Goal: Task Accomplishment & Management: Manage account settings

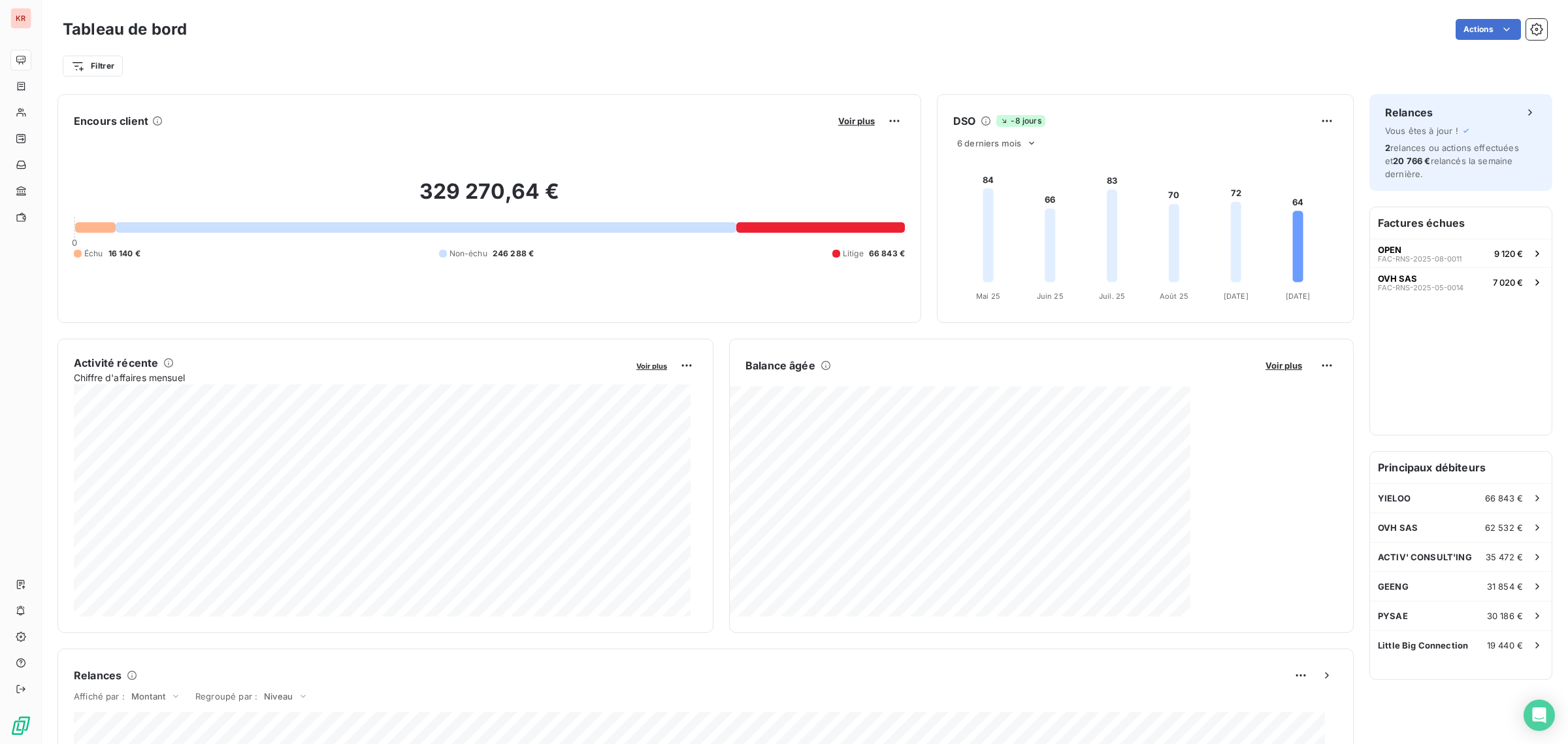
click at [850, 113] on div "Voir plus" at bounding box center [870, 120] width 71 height 21
click at [850, 116] on span "Voir plus" at bounding box center [857, 121] width 37 height 10
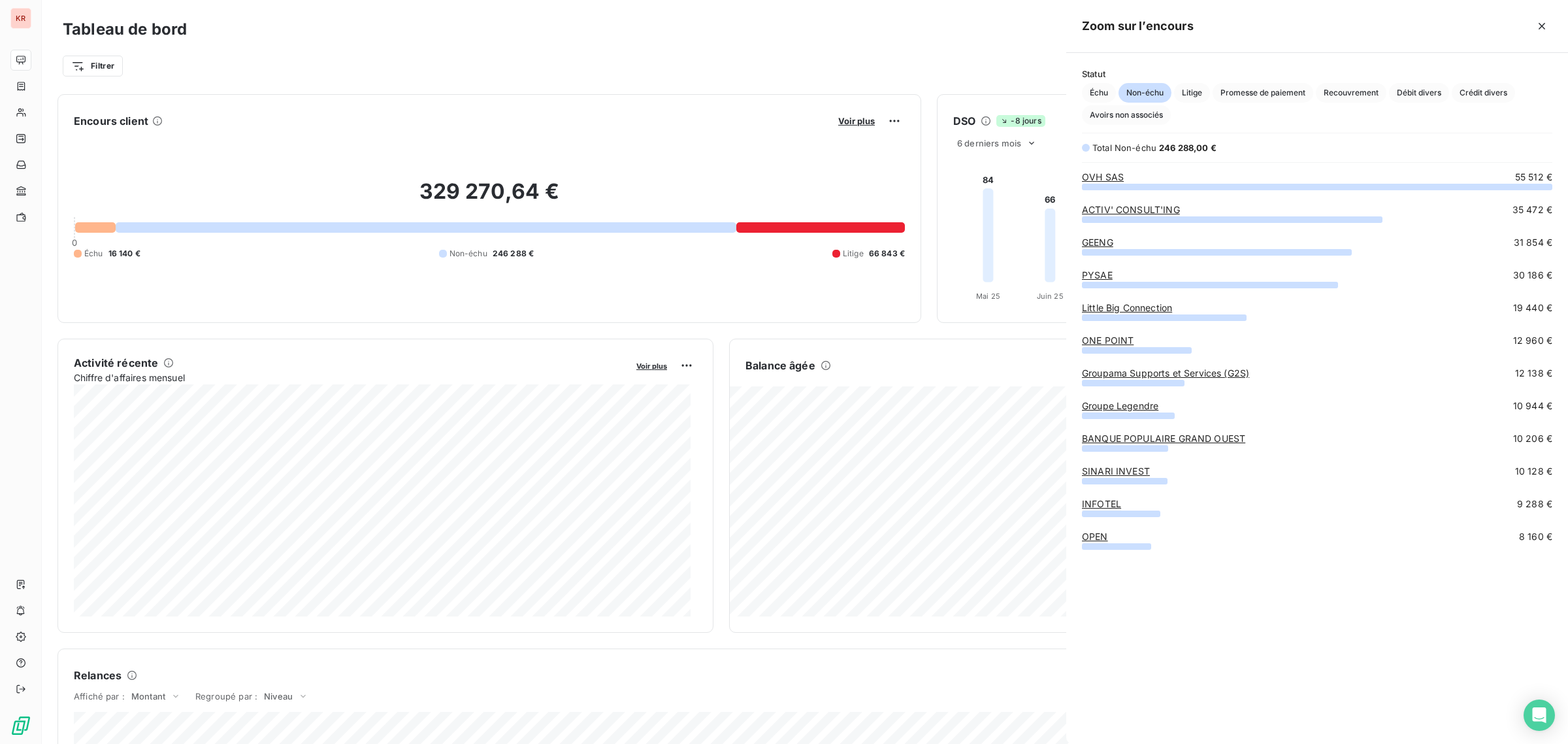
scroll to position [546, 490]
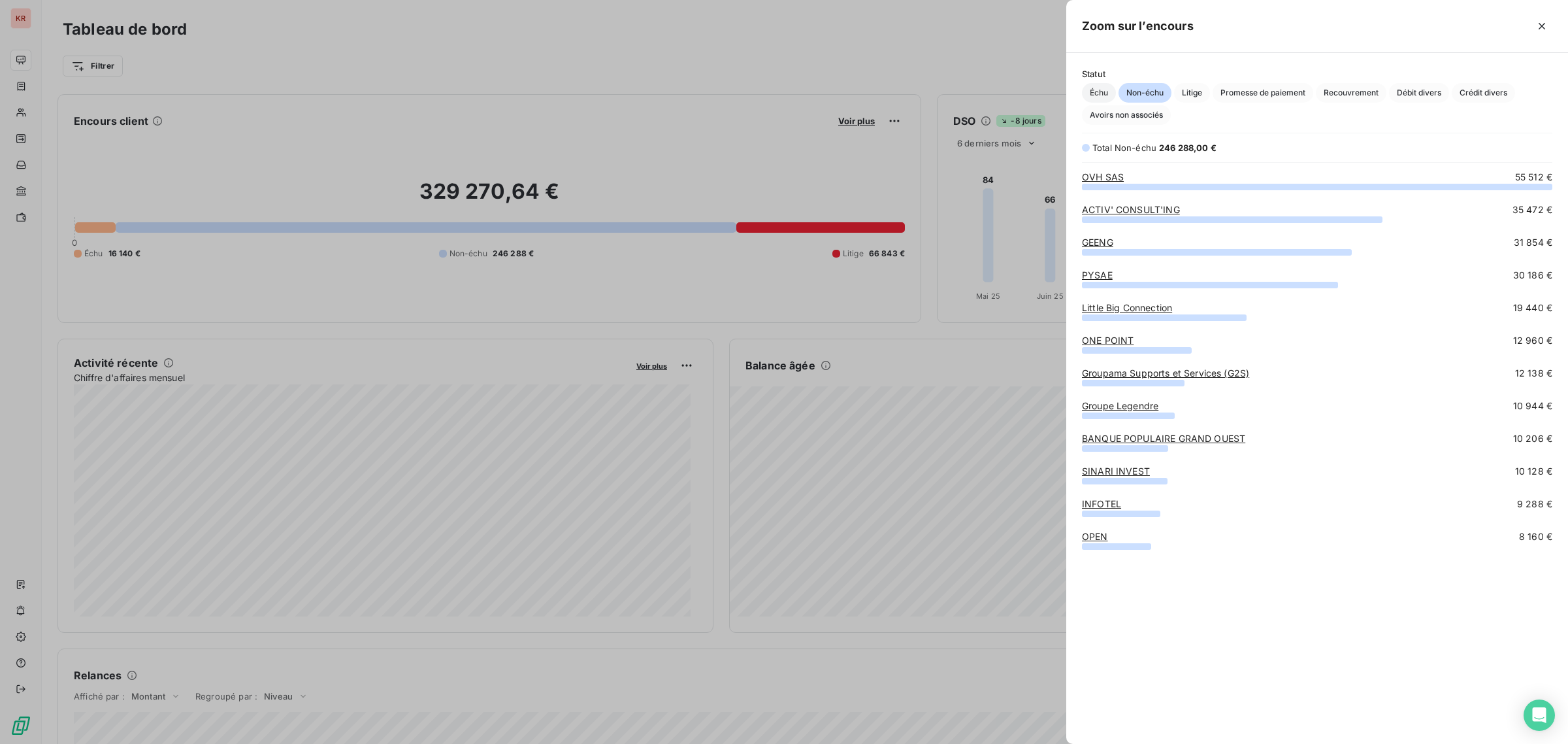
click at [1106, 89] on span "Échu" at bounding box center [1099, 92] width 34 height 20
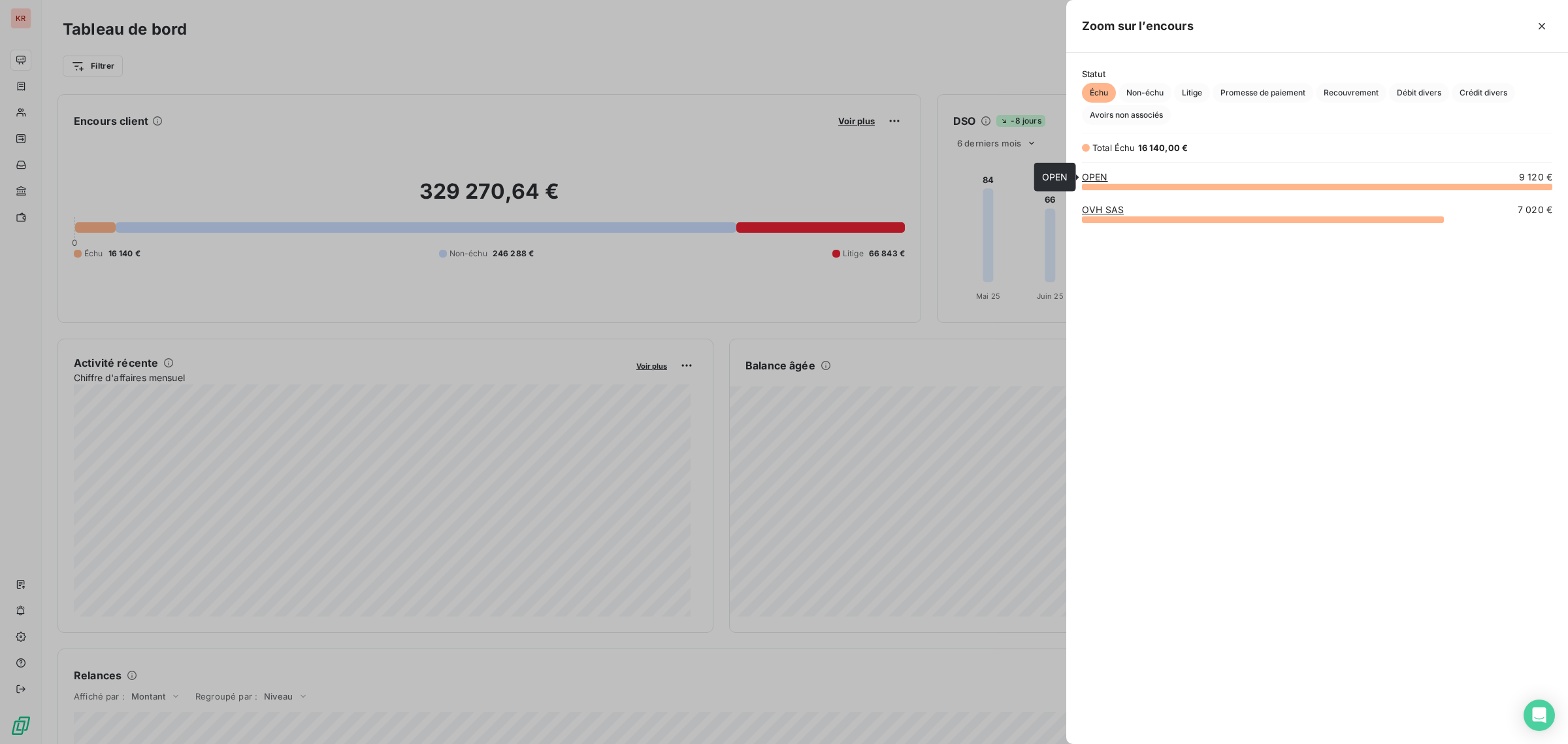
click at [1106, 177] on link "OPEN" at bounding box center [1095, 177] width 26 height 11
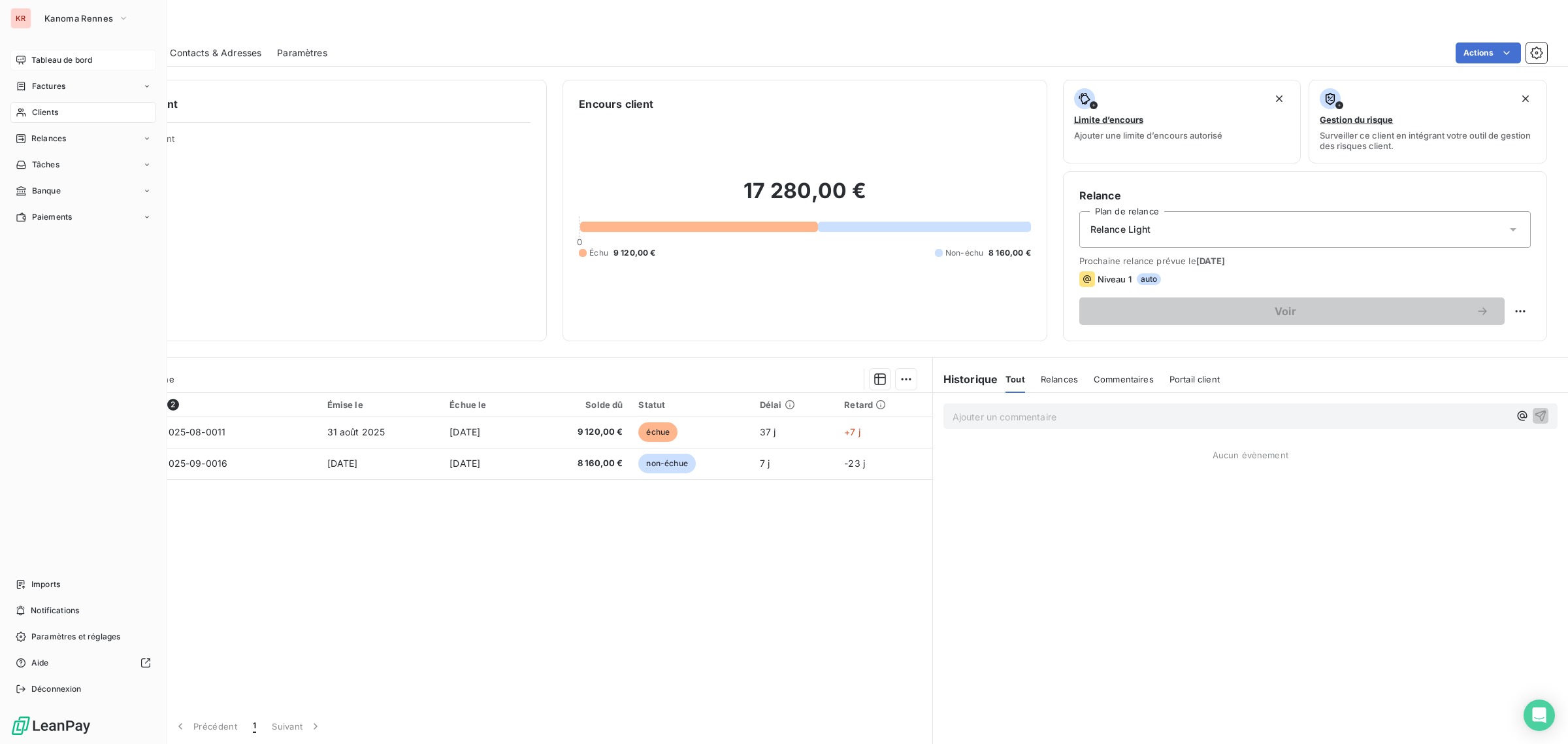
click at [44, 59] on span "Tableau de bord" at bounding box center [61, 60] width 61 height 12
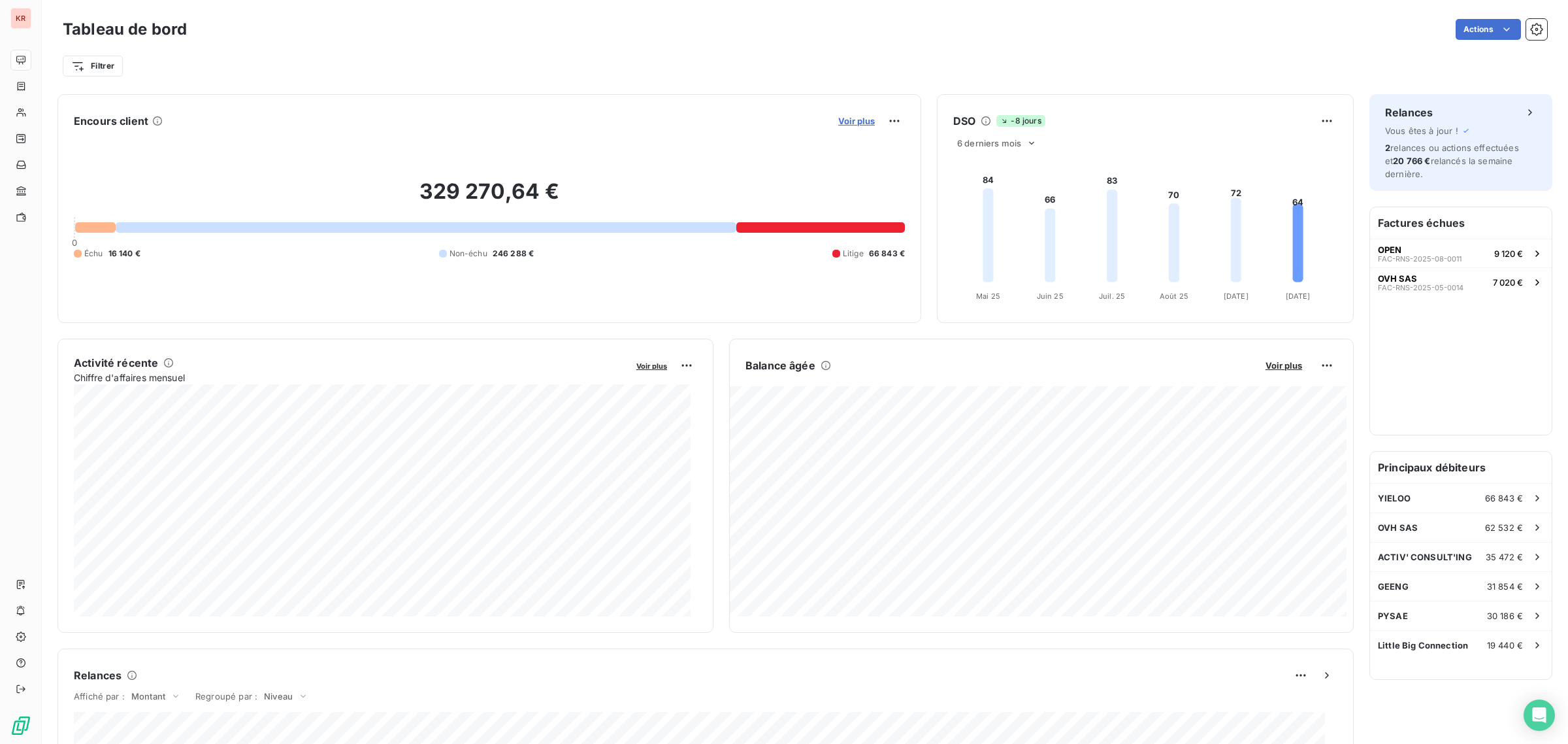
click at [838, 121] on span "Voir plus" at bounding box center [857, 121] width 37 height 10
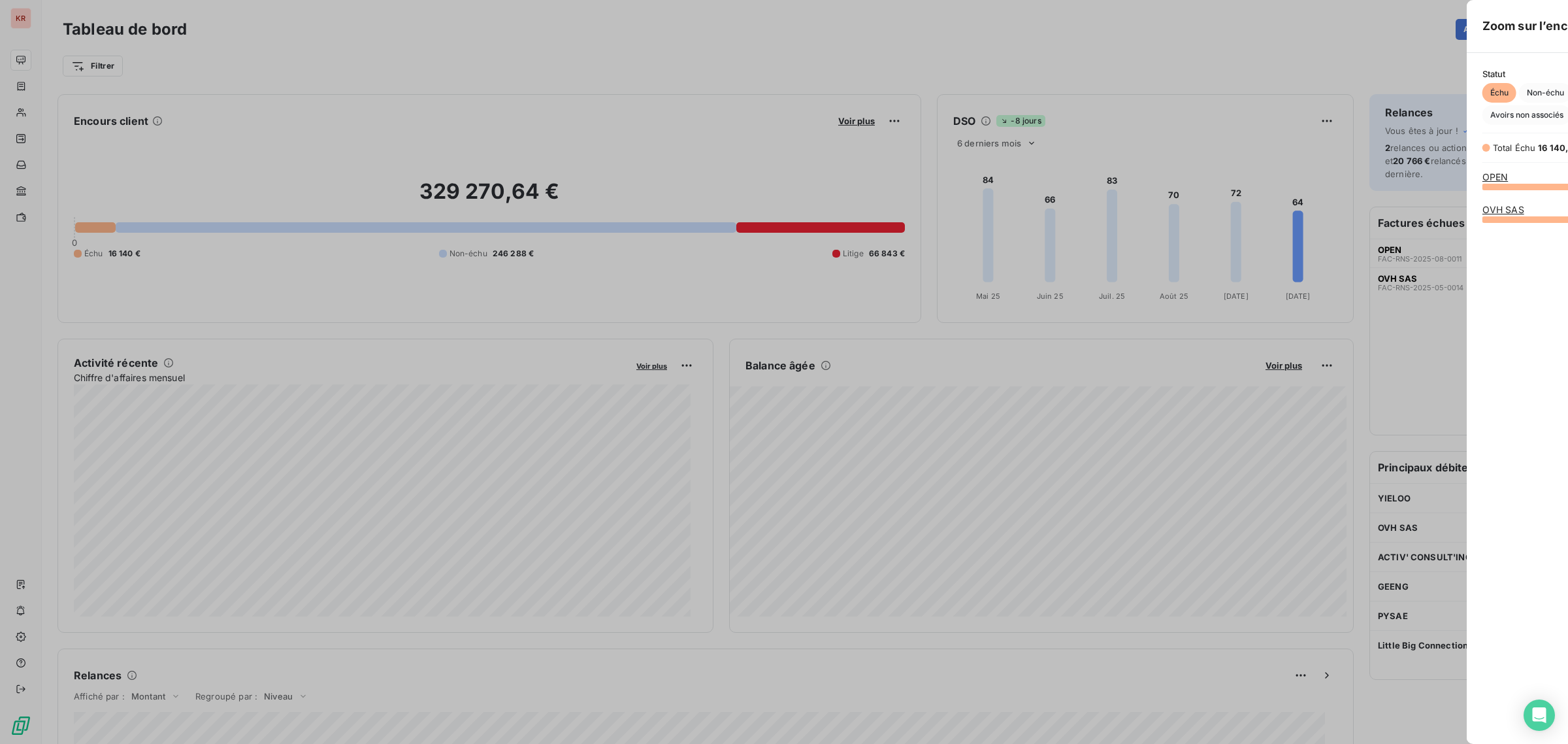
scroll to position [732, 490]
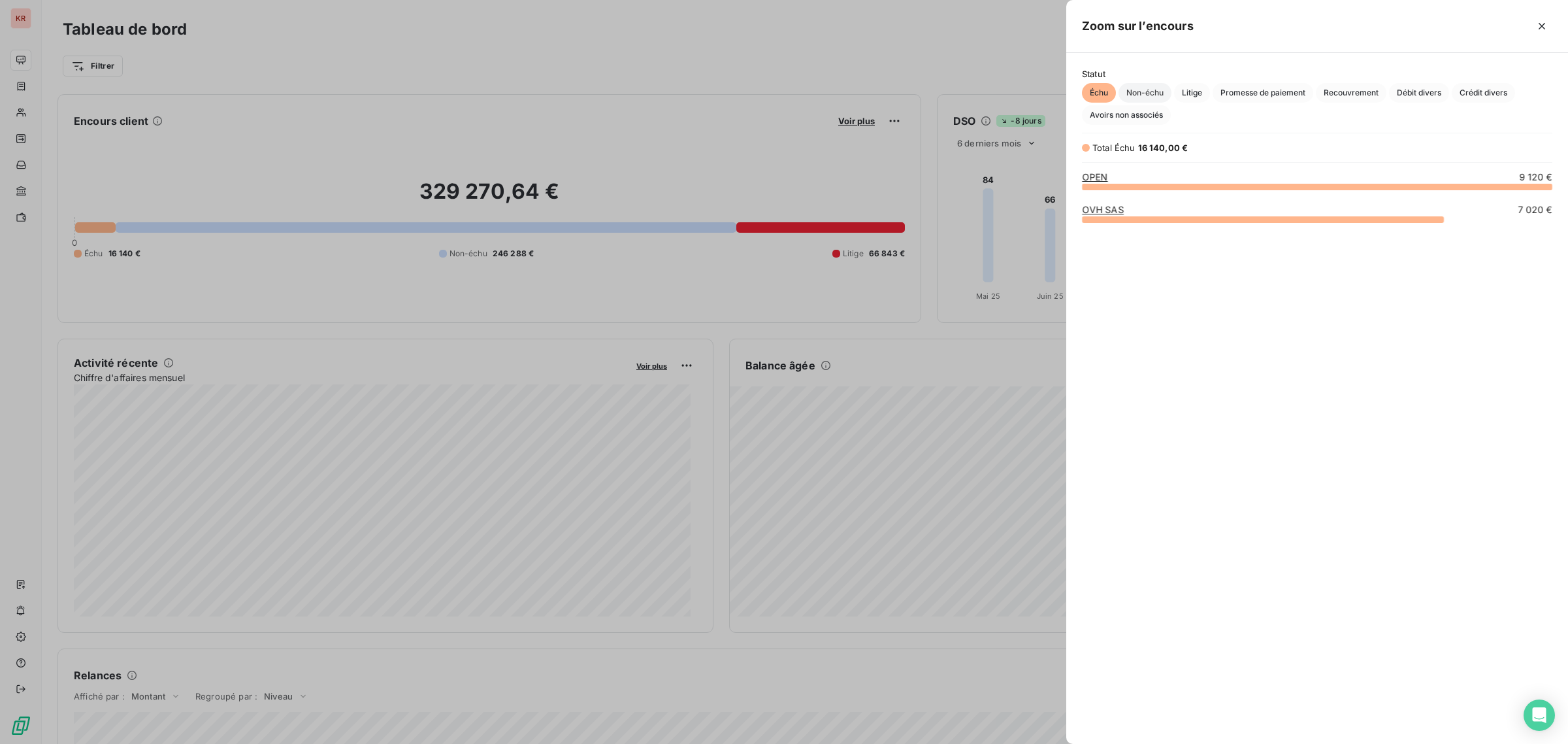
click at [1134, 89] on span "Non-échu" at bounding box center [1145, 92] width 53 height 20
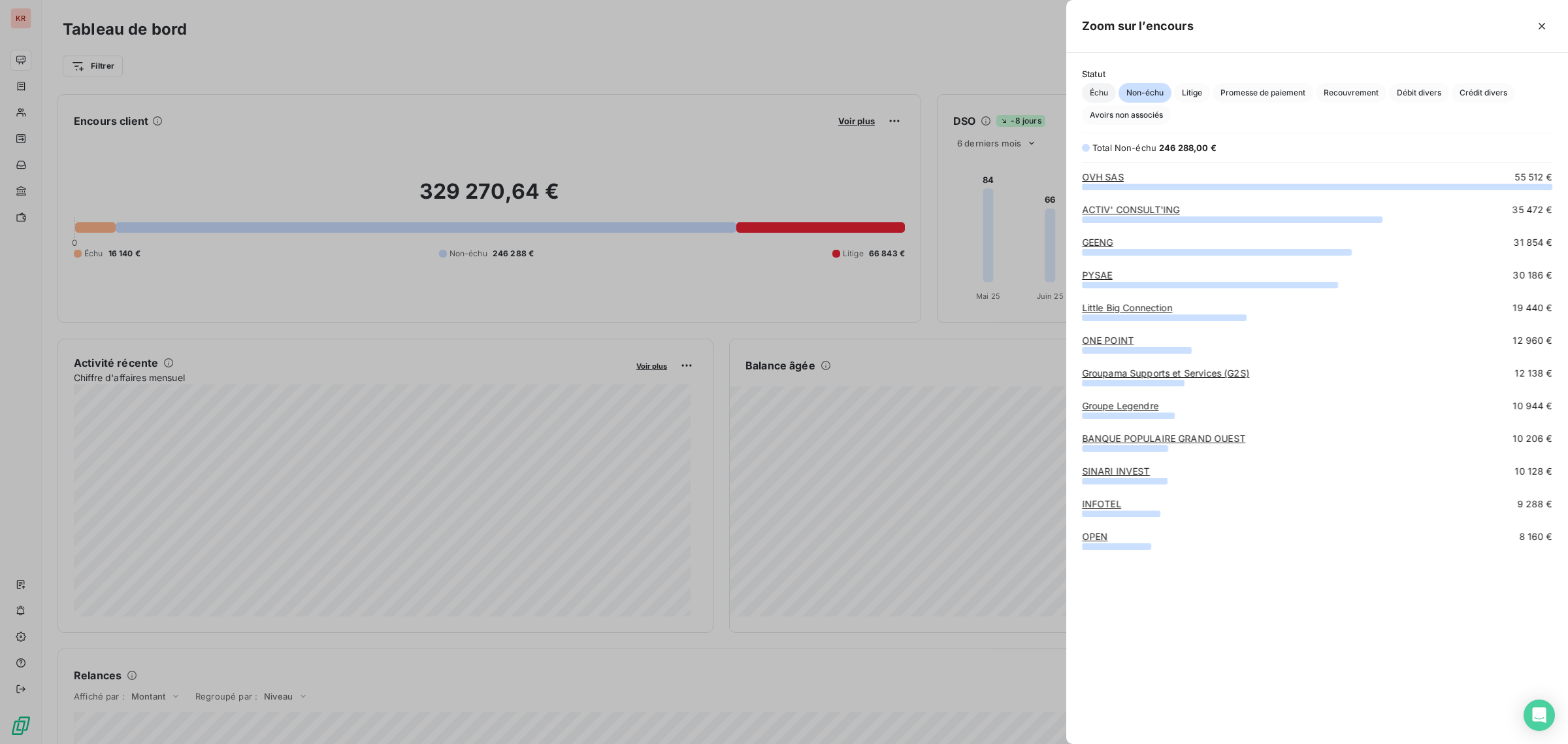
click at [1105, 89] on span "Échu" at bounding box center [1099, 92] width 34 height 20
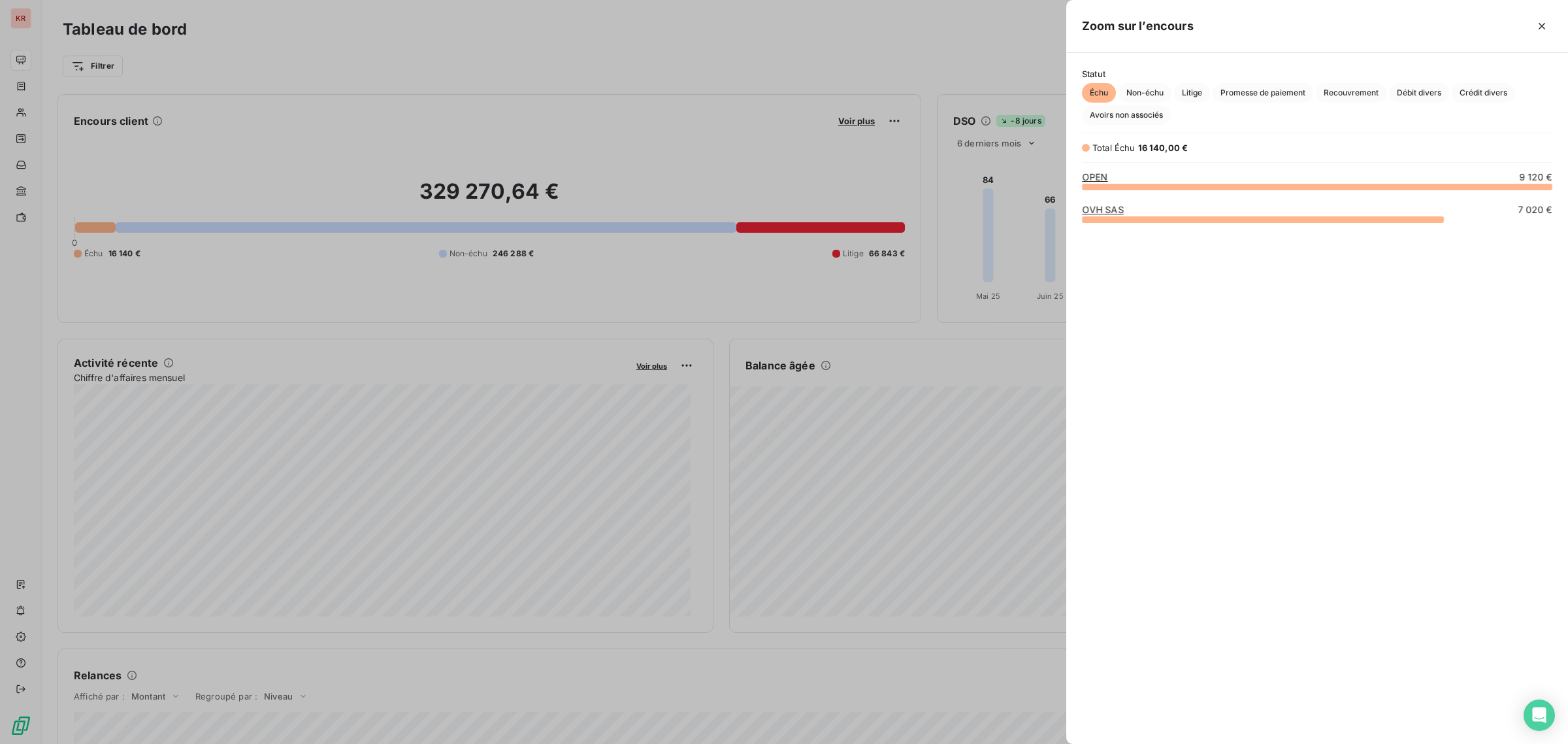
click at [818, 276] on div at bounding box center [784, 372] width 1568 height 744
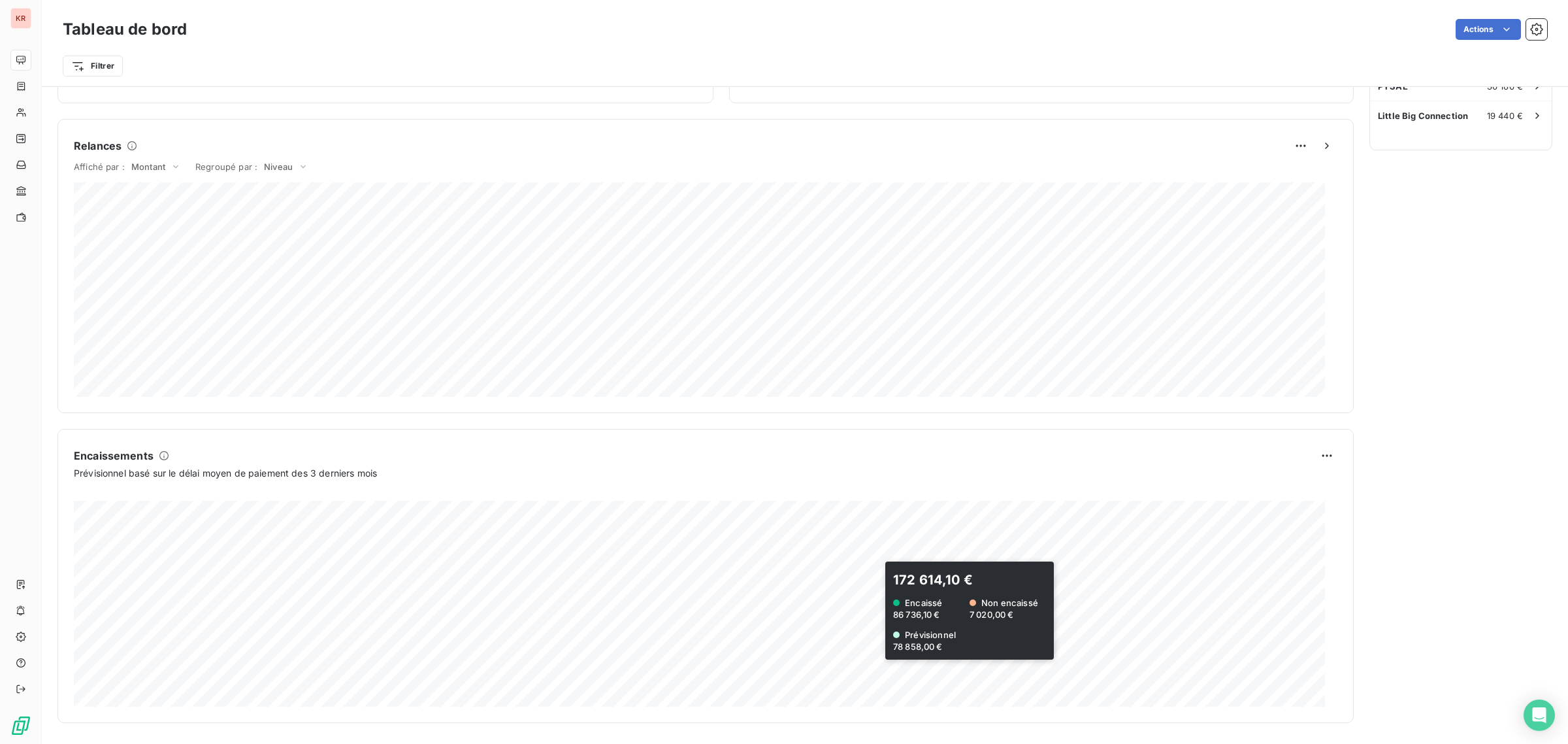
scroll to position [0, 0]
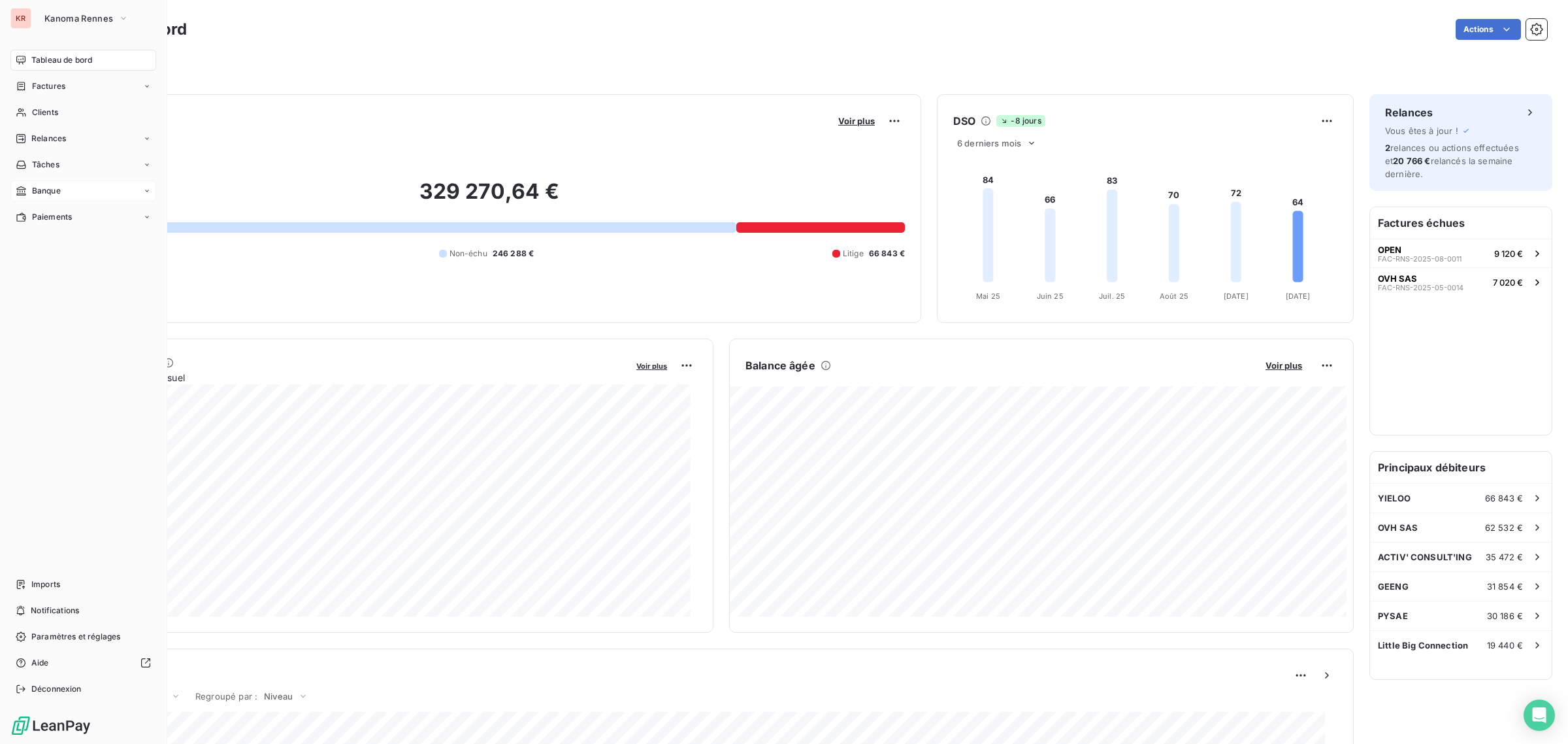
click at [59, 188] on span "Banque" at bounding box center [46, 191] width 29 height 12
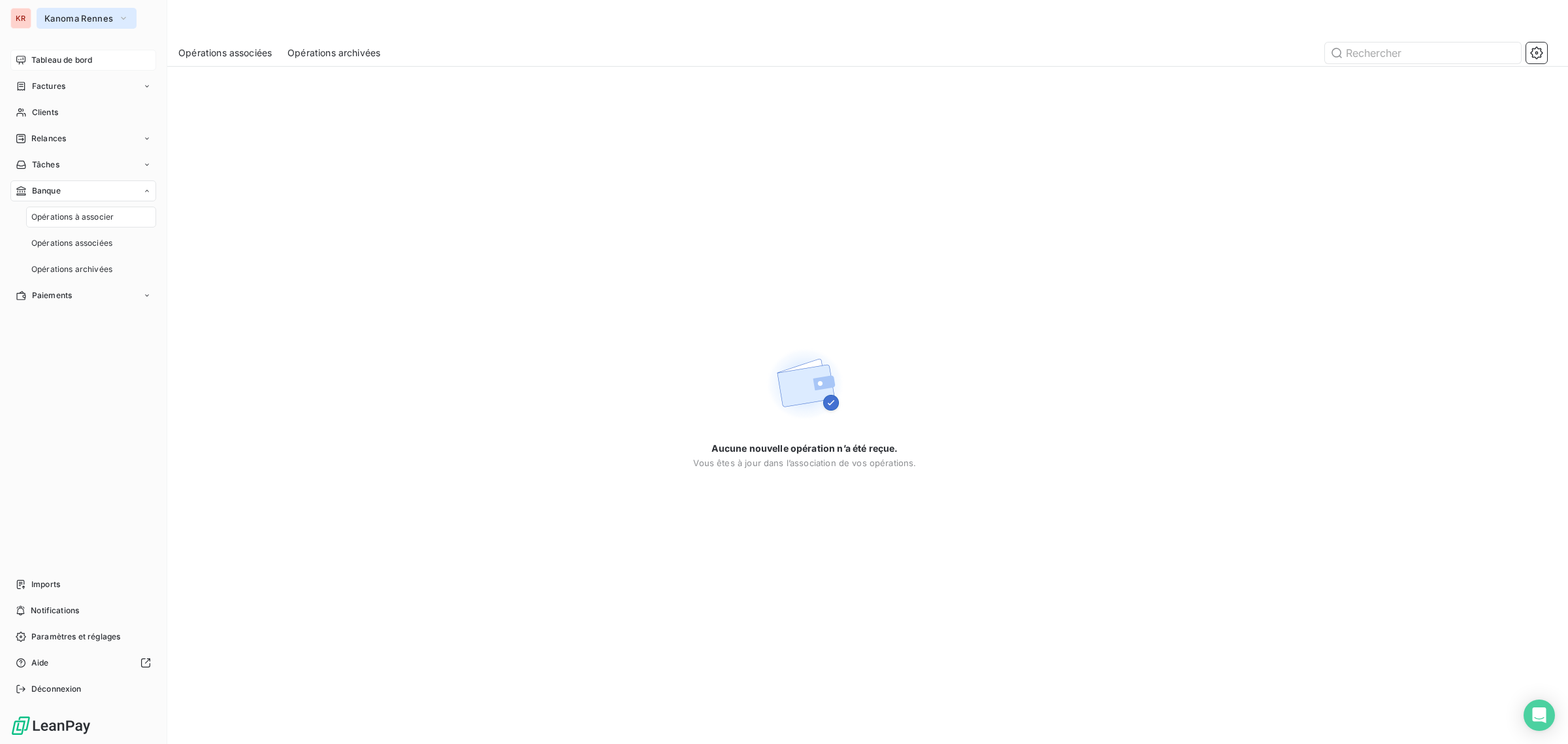
click at [55, 15] on span "Kanoma Rennes" at bounding box center [78, 18] width 69 height 10
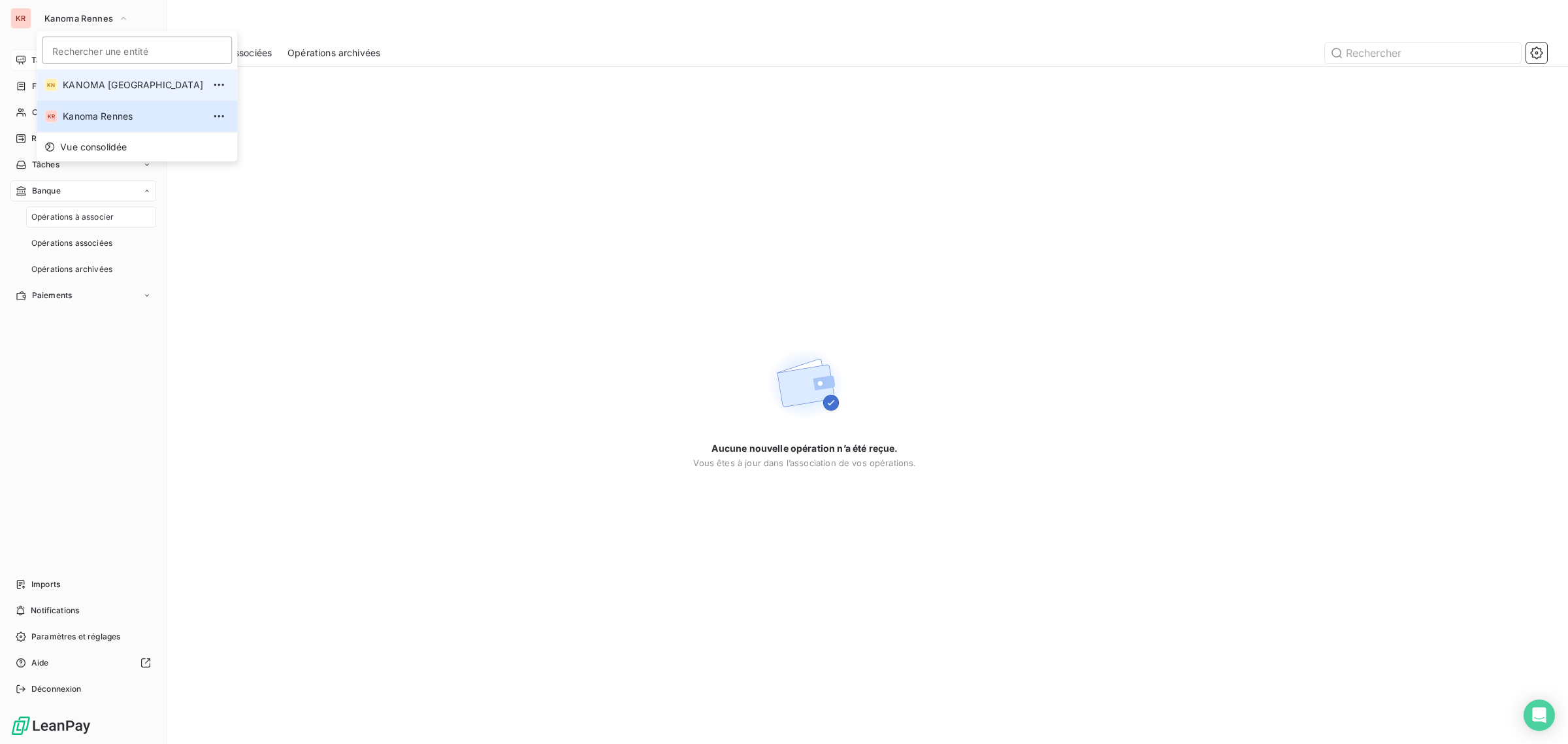
click at [67, 85] on span "KANOMA [GEOGRAPHIC_DATA]" at bounding box center [133, 85] width 140 height 13
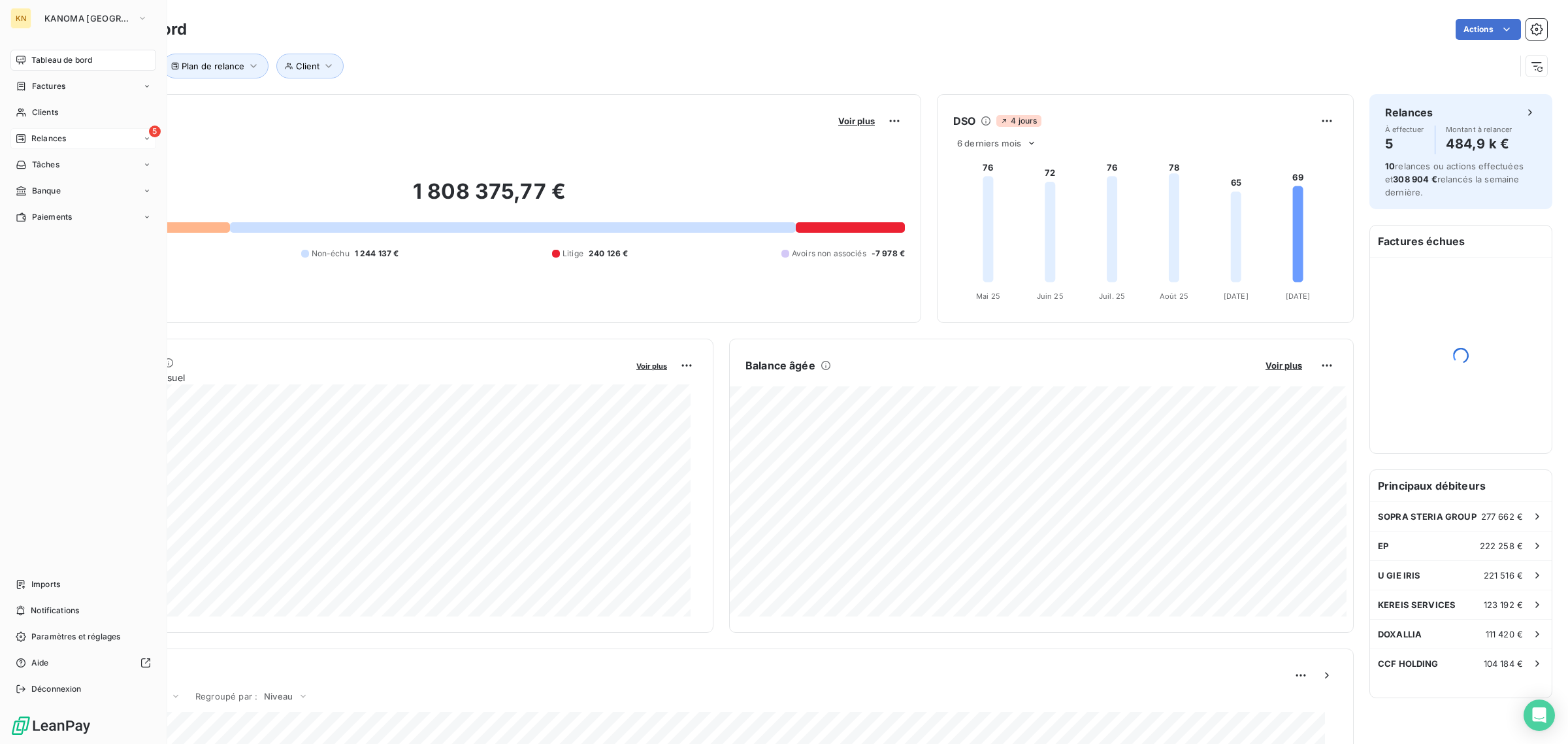
click at [69, 132] on div "5 Relances" at bounding box center [83, 138] width 145 height 21
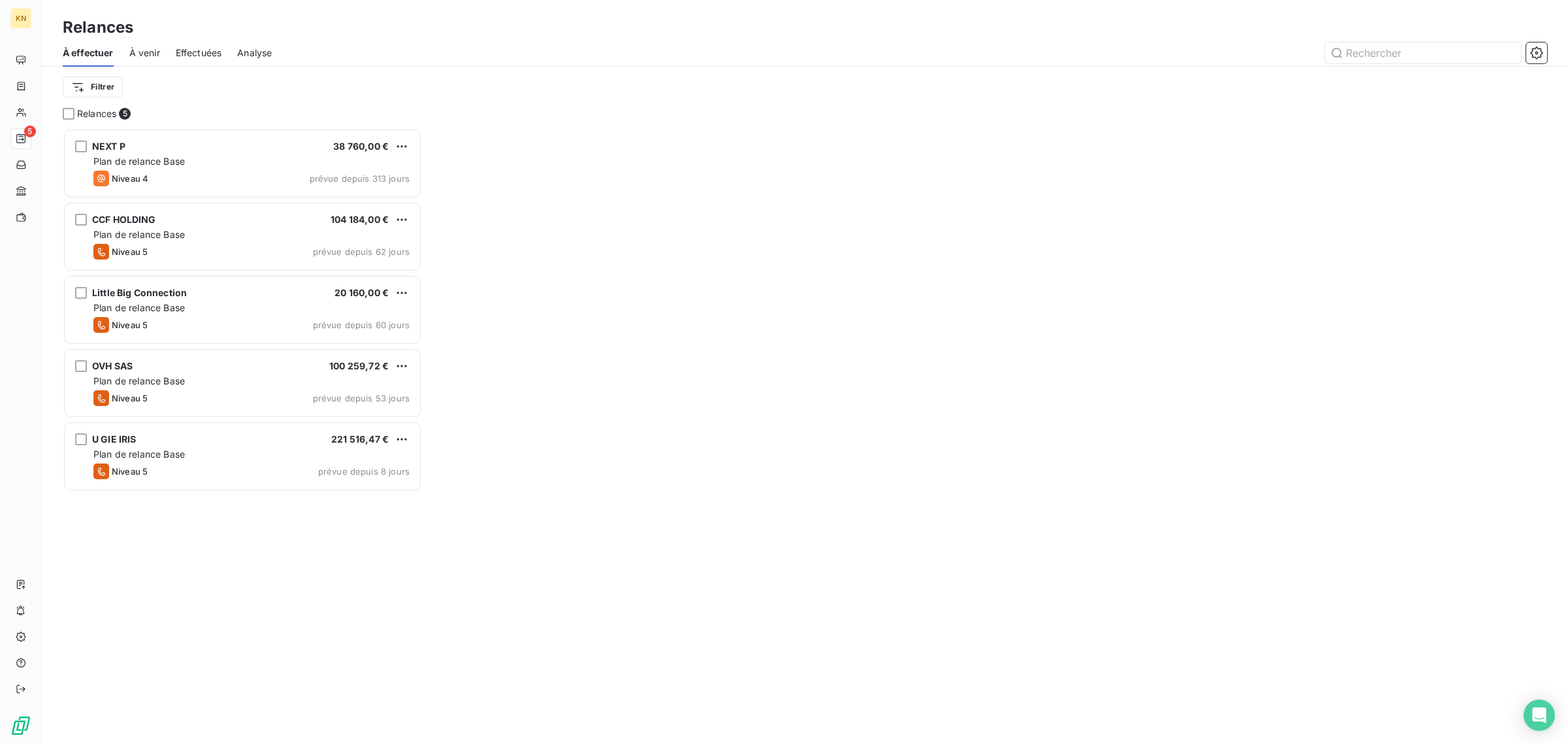
scroll to position [604, 347]
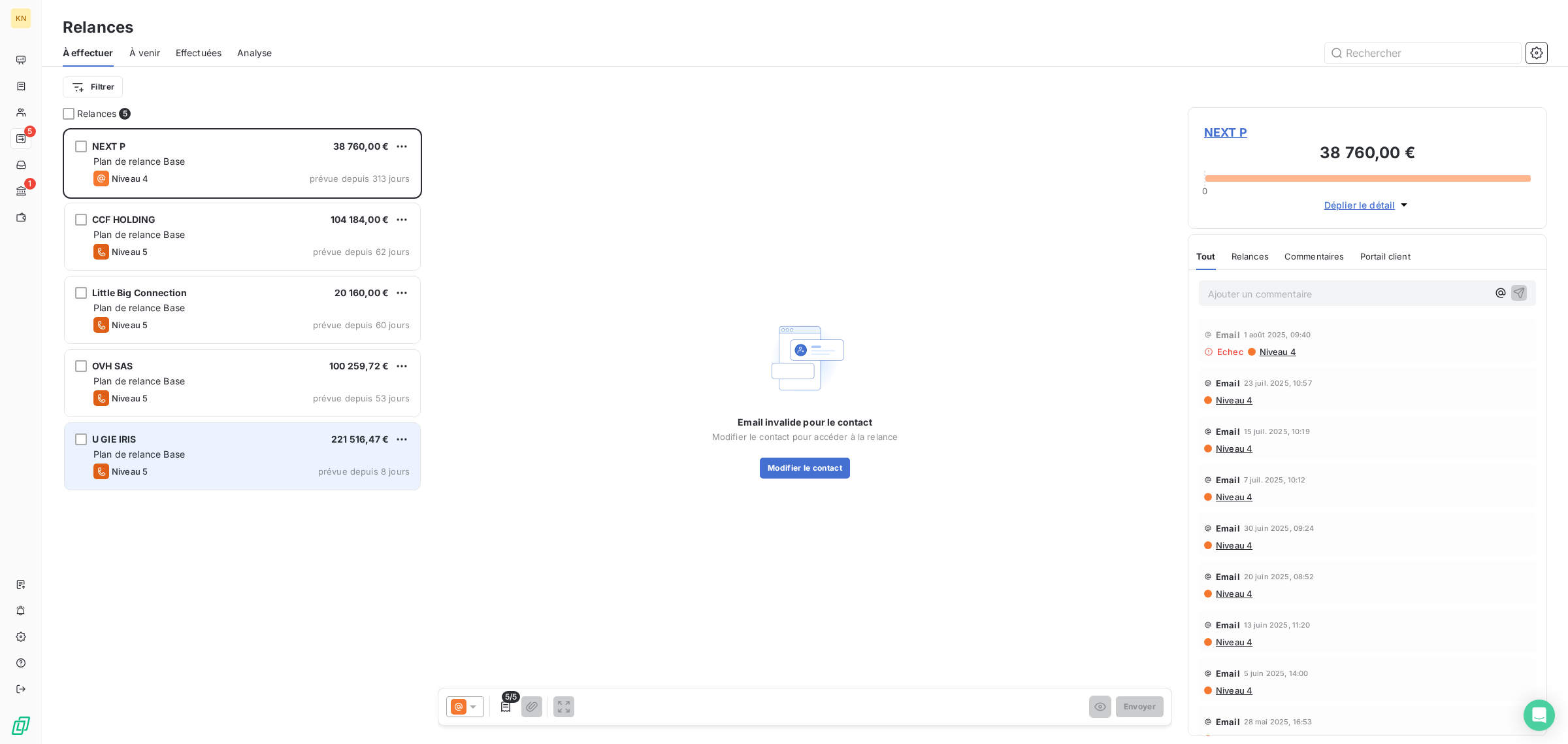
click at [242, 452] on div "Plan de relance Base" at bounding box center [251, 454] width 316 height 13
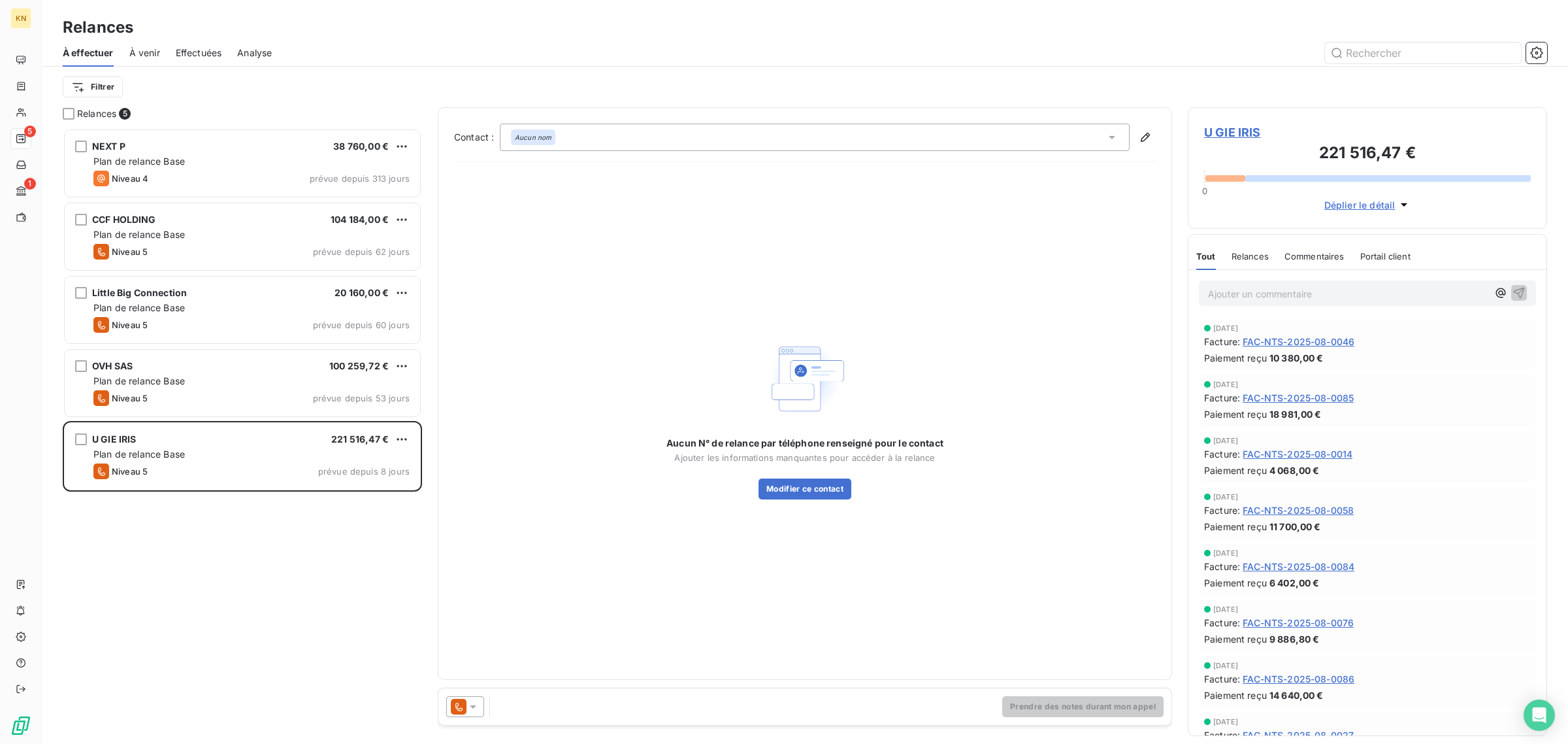
click at [473, 697] on div at bounding box center [465, 706] width 38 height 21
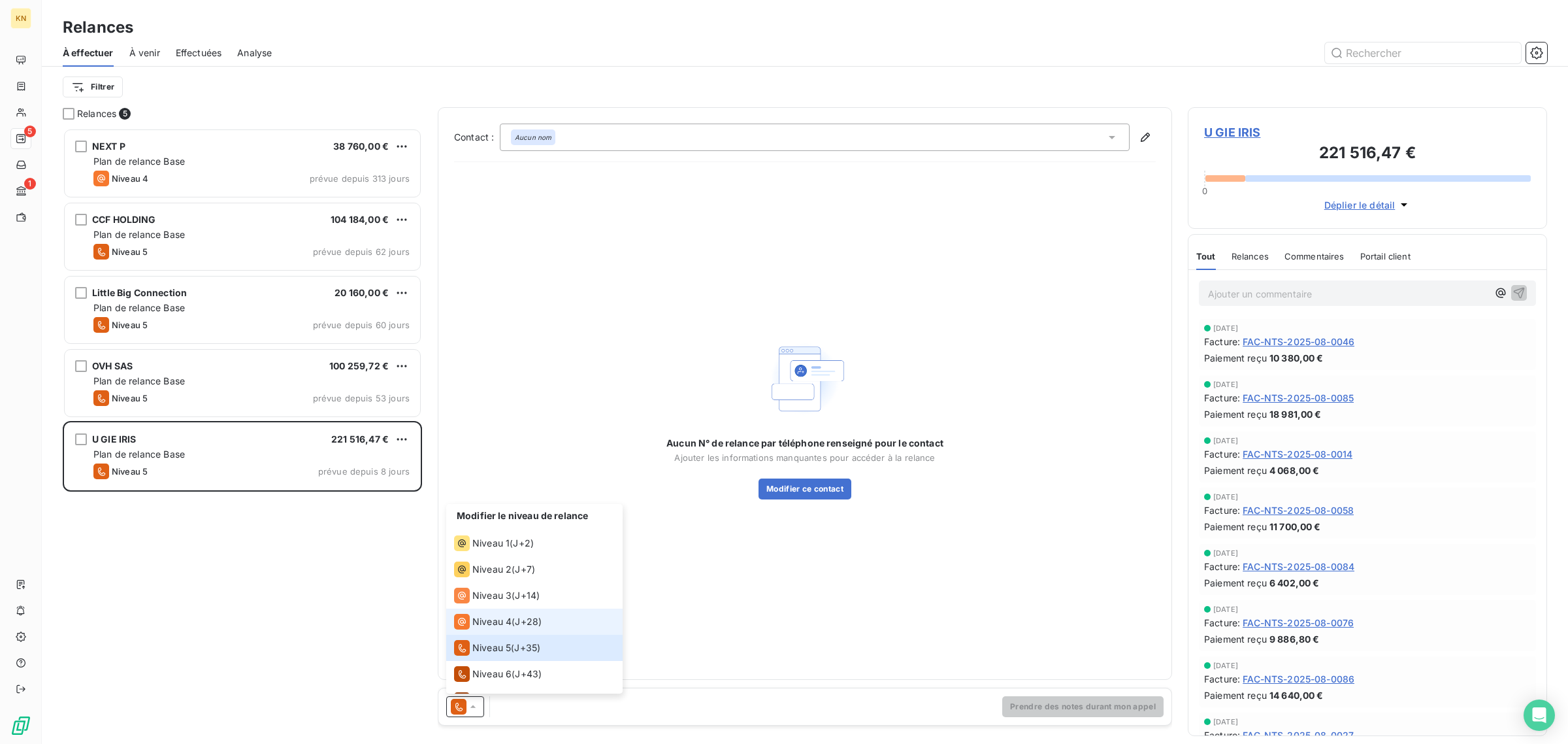
click at [478, 620] on span "Niveau 4" at bounding box center [492, 621] width 39 height 13
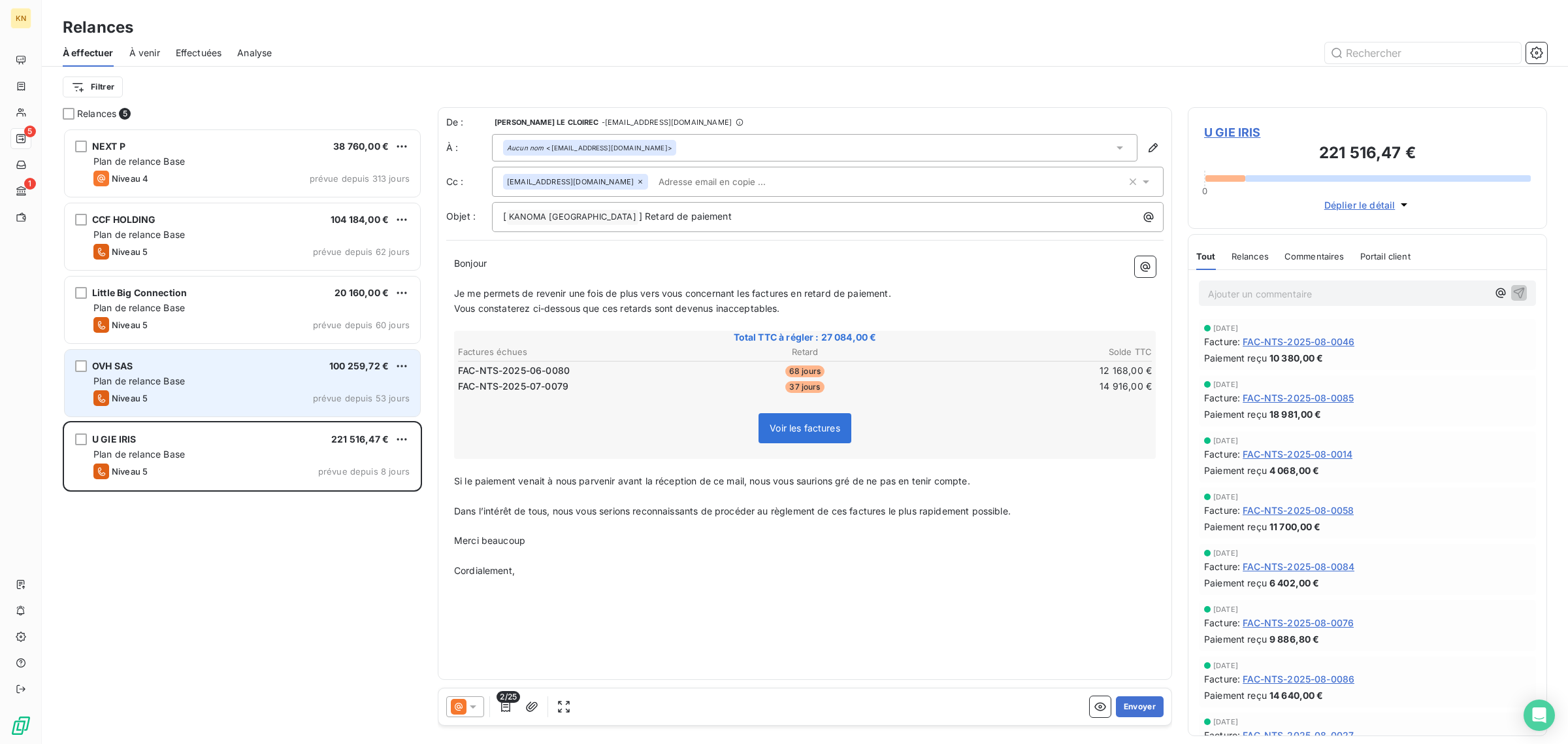
click at [318, 386] on div "Plan de relance Base" at bounding box center [251, 381] width 316 height 13
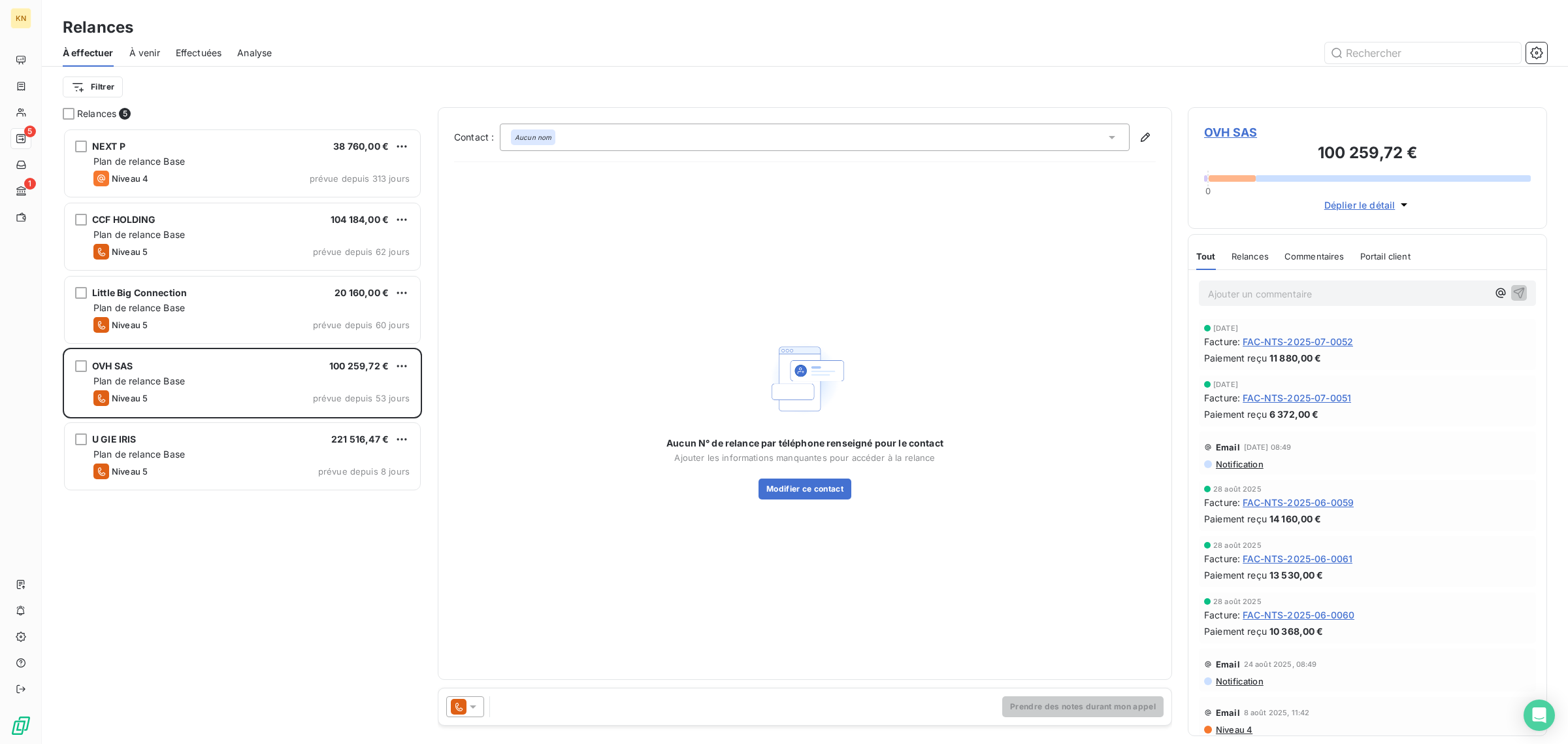
click at [445, 707] on div "Prendre des notes durant mon appel" at bounding box center [805, 706] width 733 height 37
click at [455, 704] on icon at bounding box center [458, 706] width 16 height 16
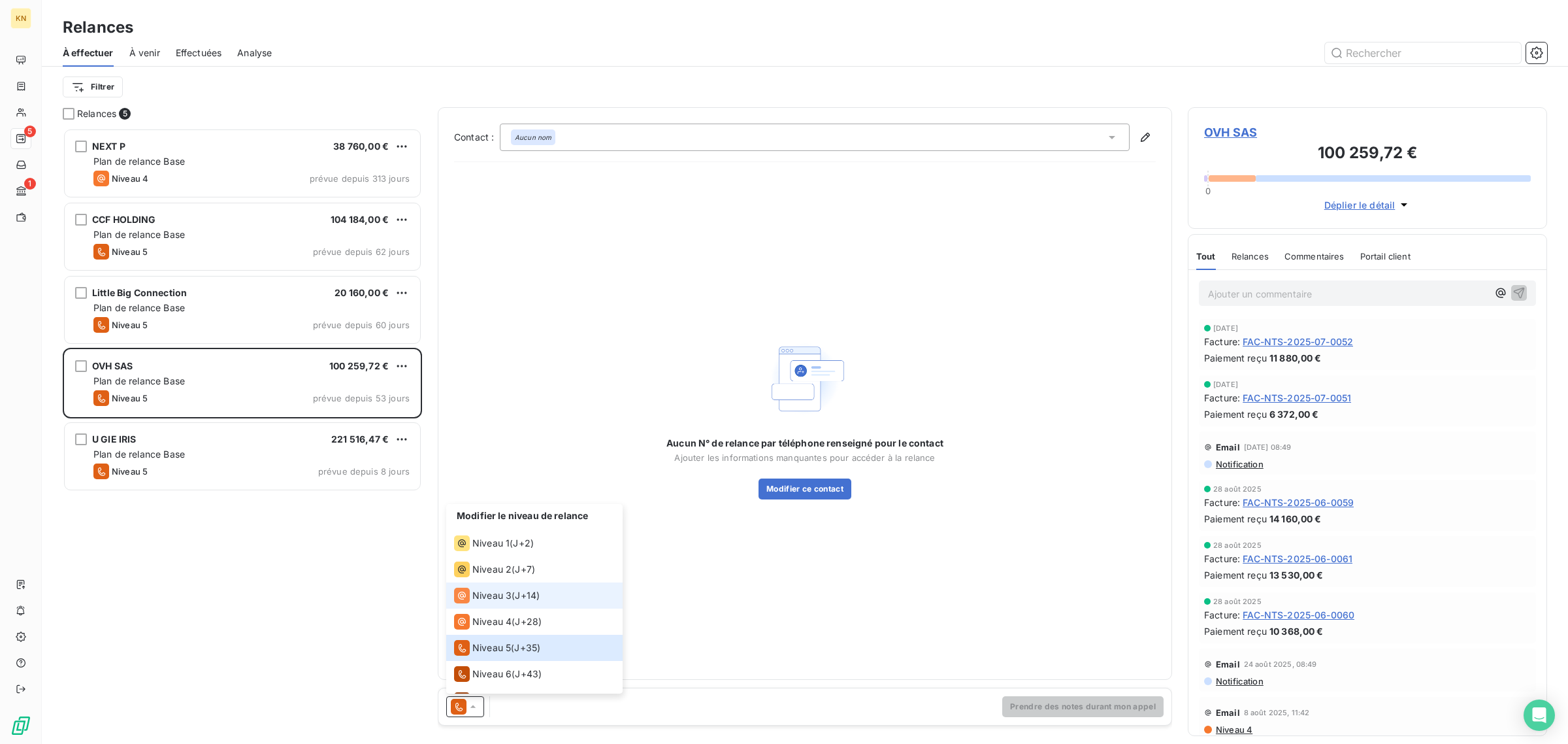
click at [490, 591] on span "Niveau 3" at bounding box center [492, 595] width 39 height 13
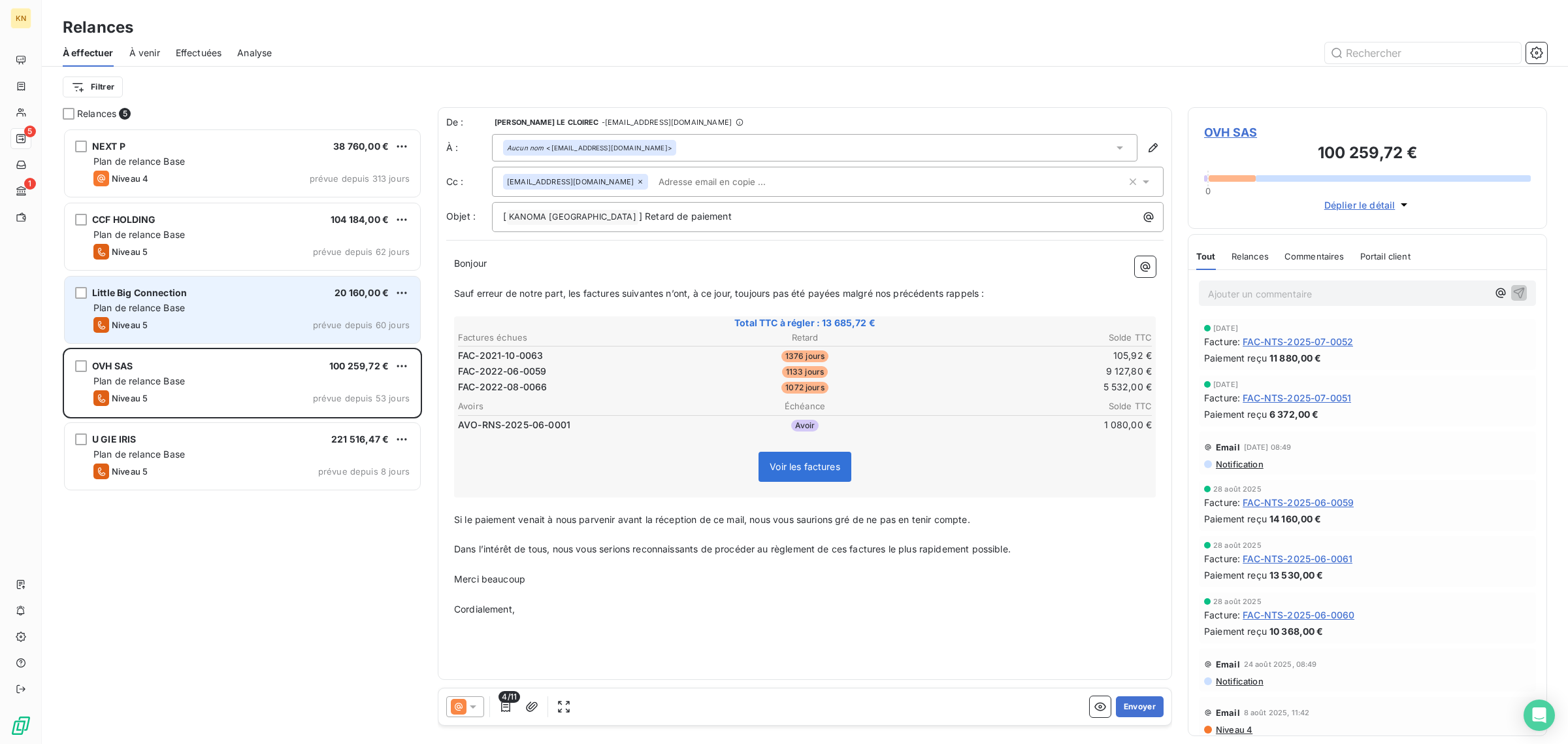
click at [287, 315] on div "Little Big Connection 20 160,00 € Plan de relance Base Niveau 5 prévue depuis 6…" at bounding box center [242, 310] width 355 height 66
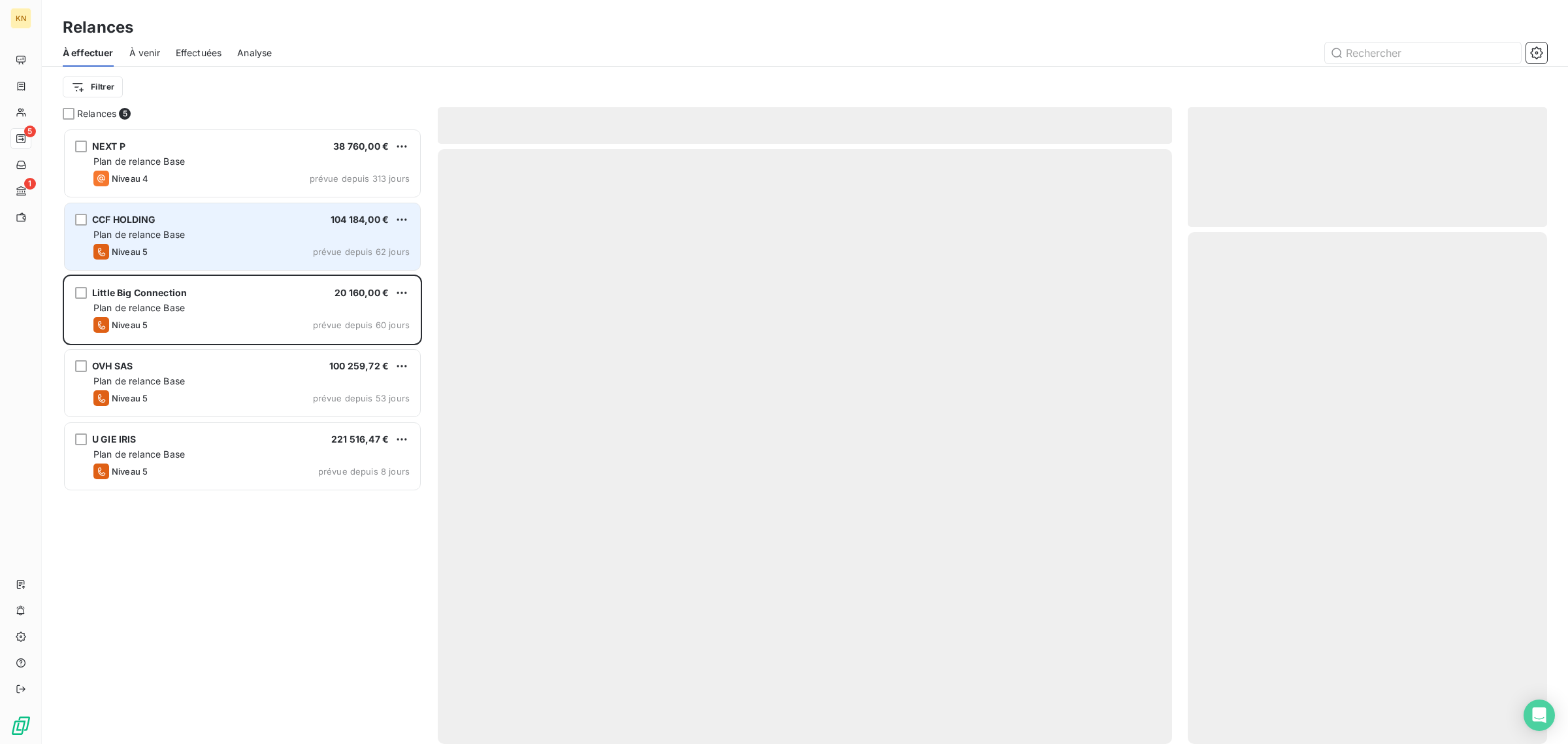
click at [258, 233] on div "Plan de relance Base" at bounding box center [251, 235] width 316 height 13
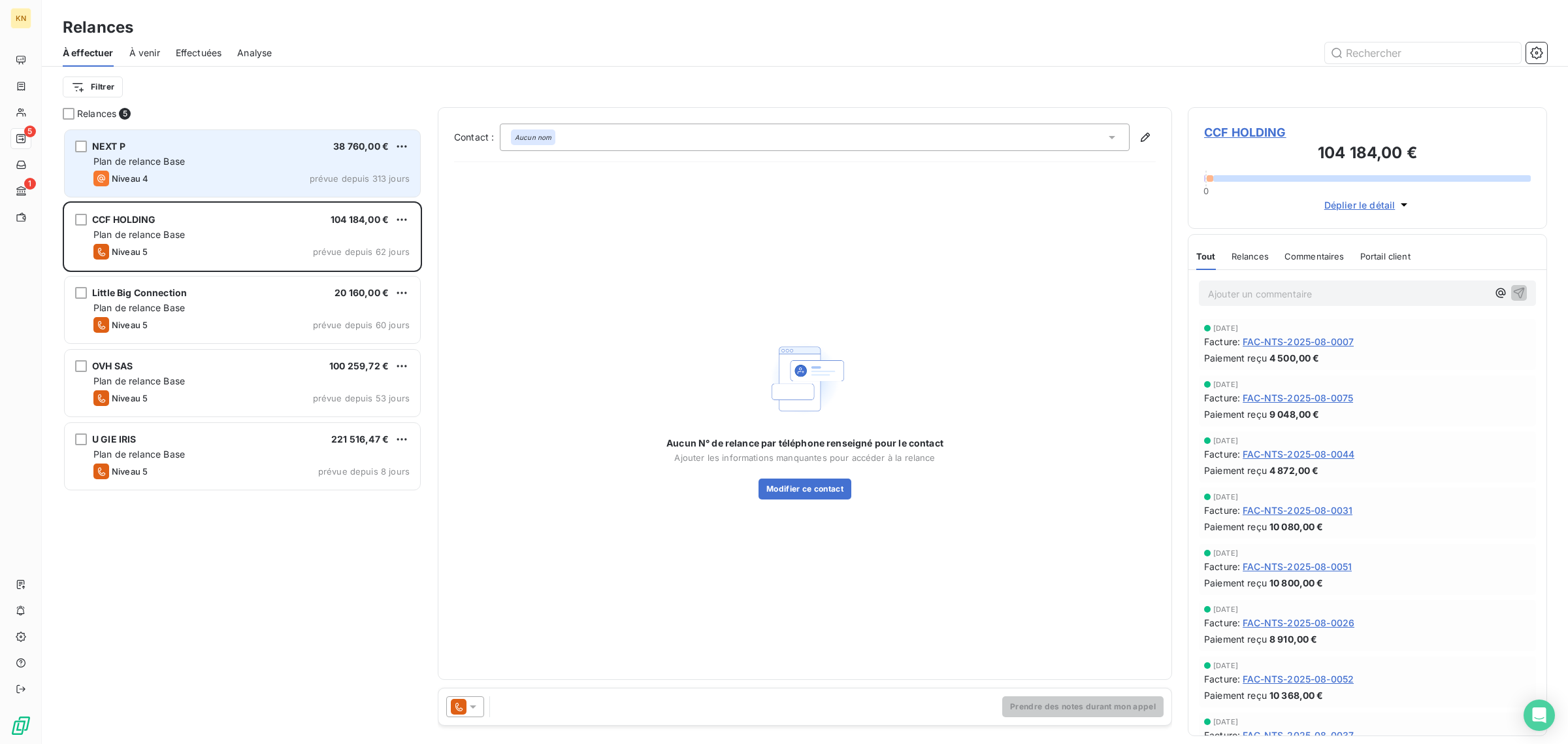
click at [269, 168] on div "NEXT P 38 760,00 € Plan de relance Base Niveau 4 prévue depuis 313 jours" at bounding box center [242, 163] width 355 height 66
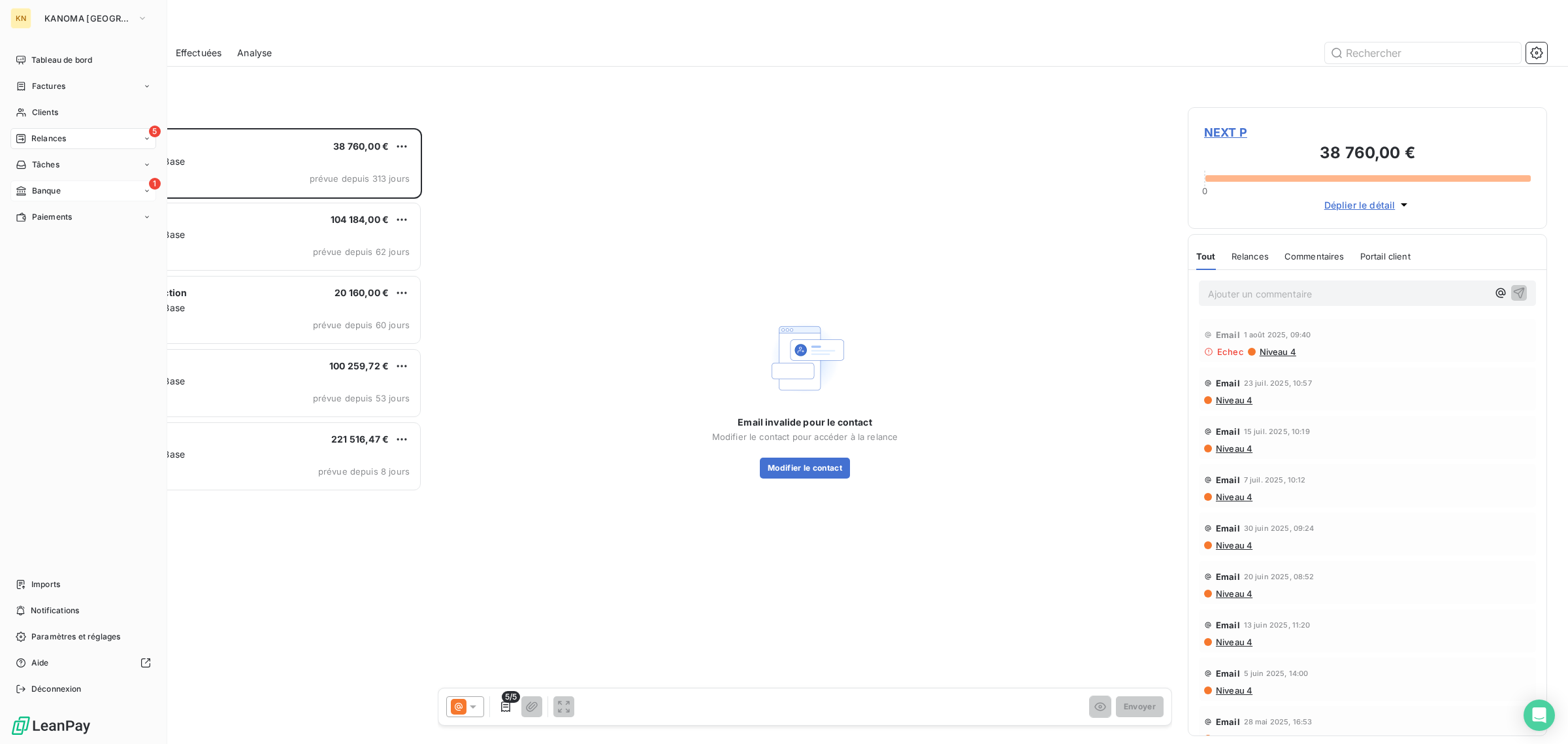
click at [31, 185] on div "Banque" at bounding box center [38, 191] width 45 height 12
